Goal: Navigation & Orientation: Find specific page/section

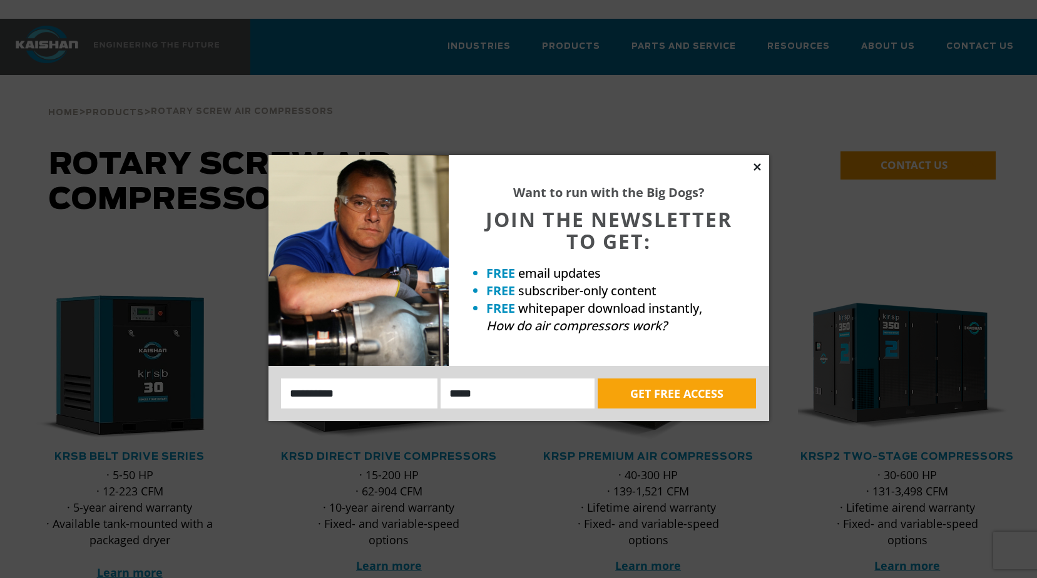
click at [758, 165] on icon at bounding box center [757, 166] width 7 height 7
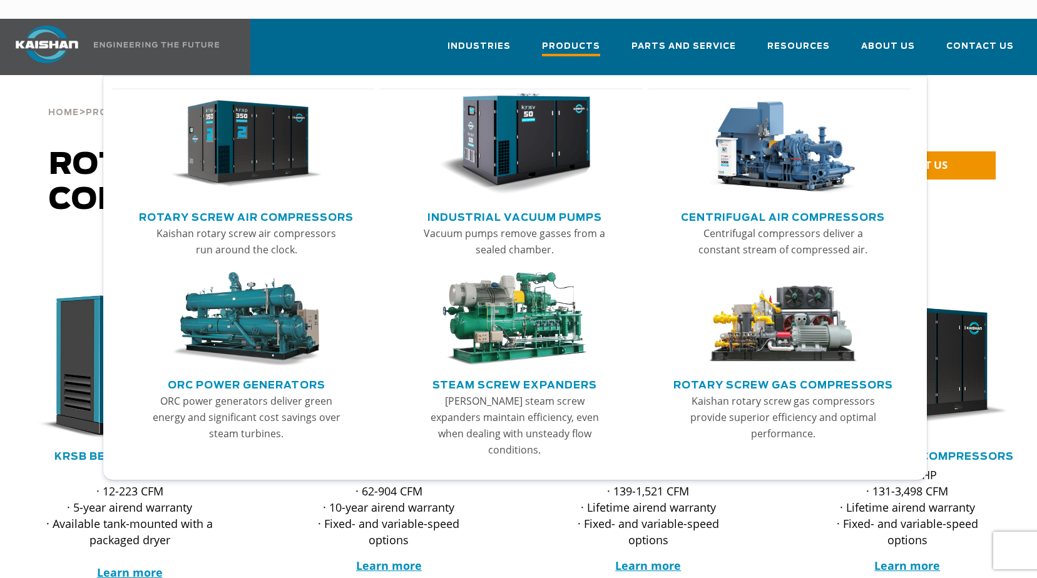
click at [589, 39] on span "Products" at bounding box center [571, 47] width 58 height 17
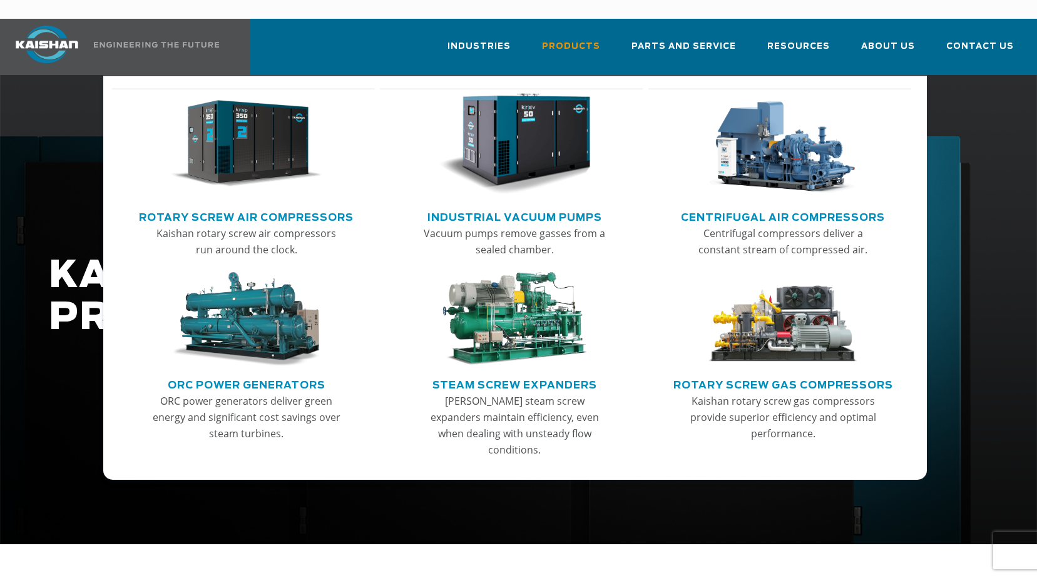
click at [805, 157] on img "Main menu" at bounding box center [782, 144] width 151 height 102
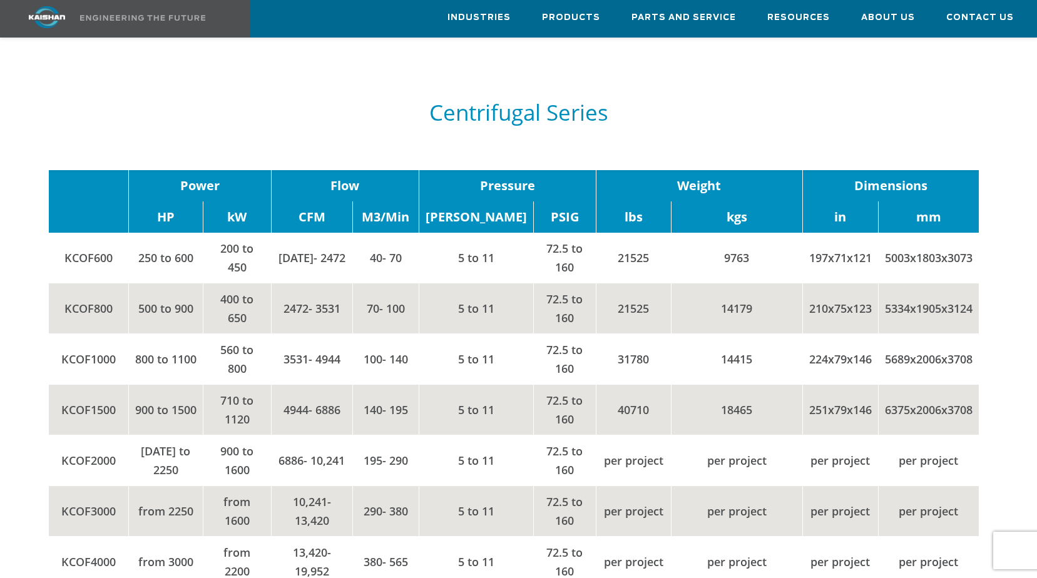
scroll to position [1565, 0]
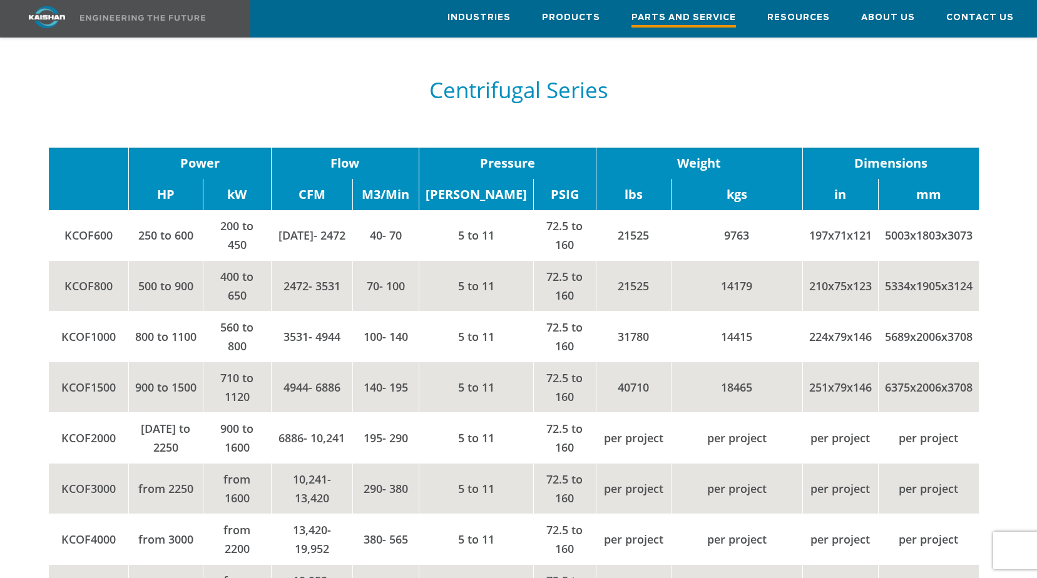
click at [705, 19] on span "Parts and Service" at bounding box center [684, 19] width 105 height 17
